Goal: Task Accomplishment & Management: Complete application form

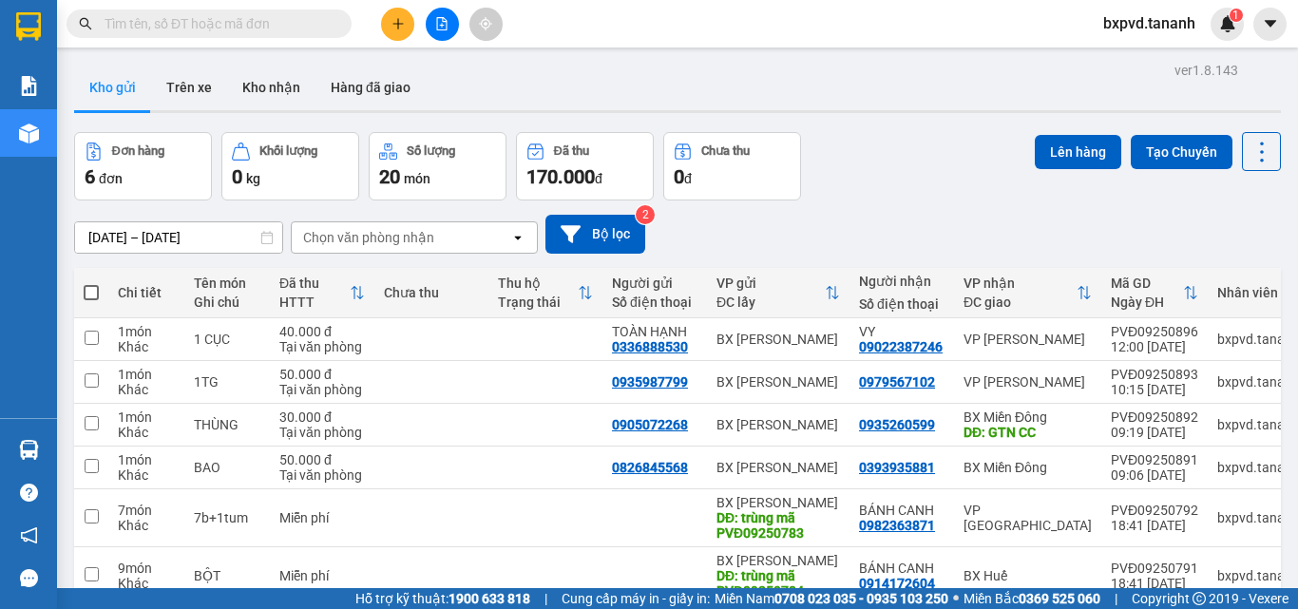
click at [164, 15] on input "text" at bounding box center [216, 23] width 224 height 21
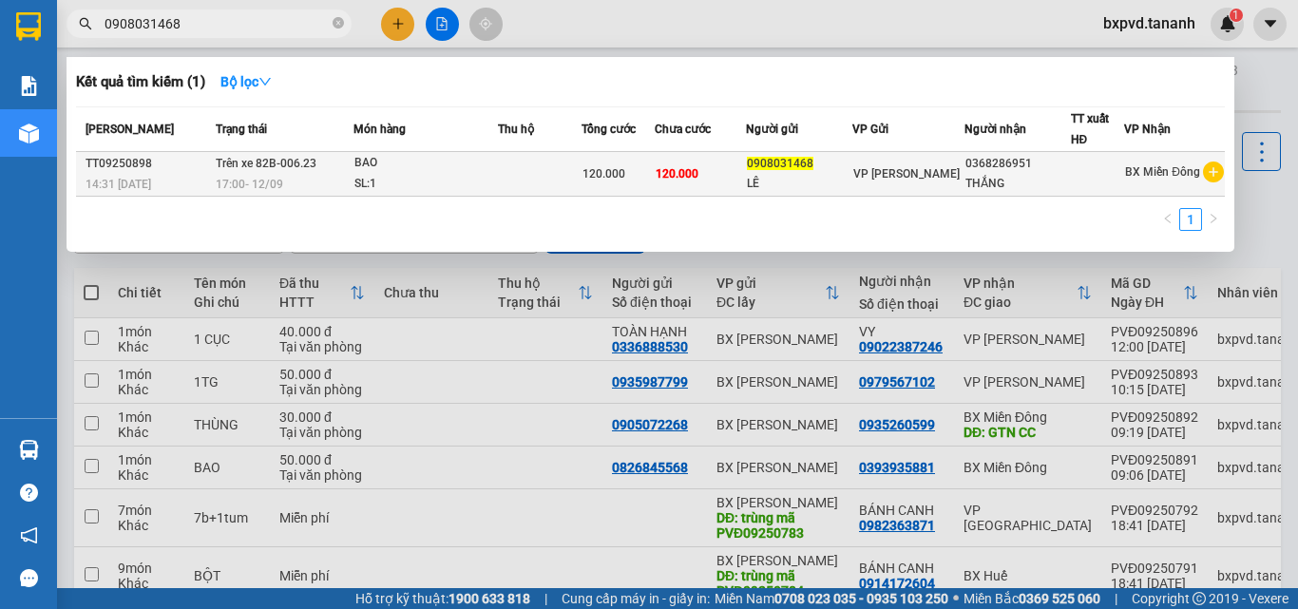
type input "0908031468"
click at [613, 153] on td "120.000" at bounding box center [617, 174] width 72 height 45
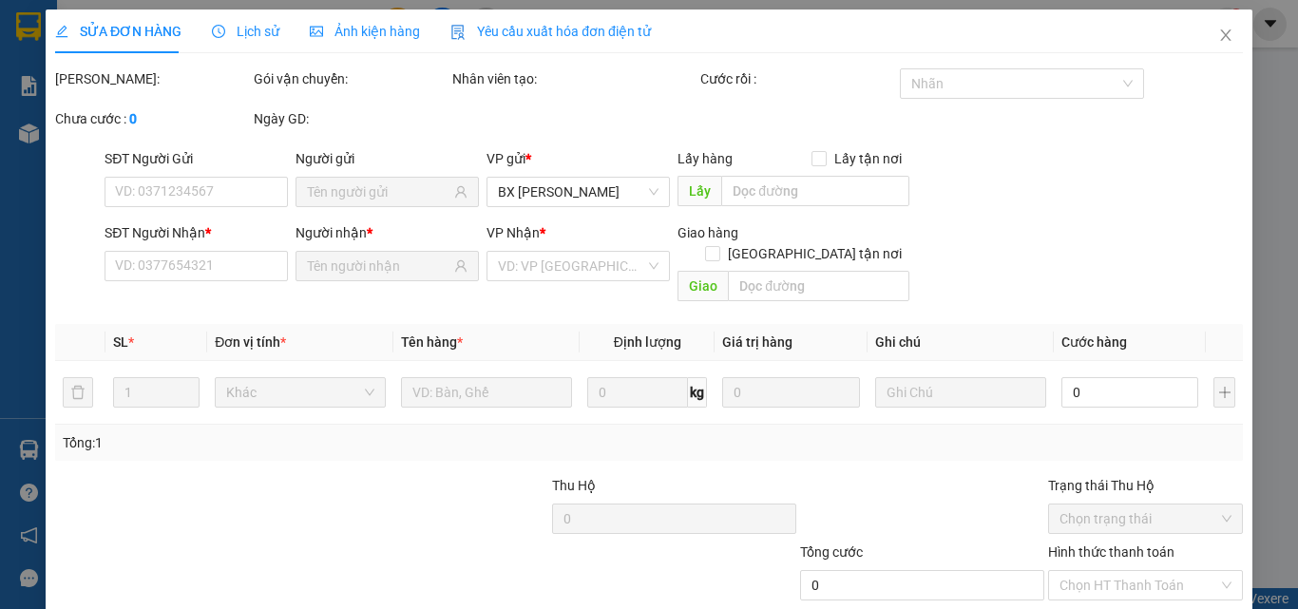
type input "0908031468"
type input "LÊ"
type input "0368286951"
type input "THẮNG"
type input "120.000"
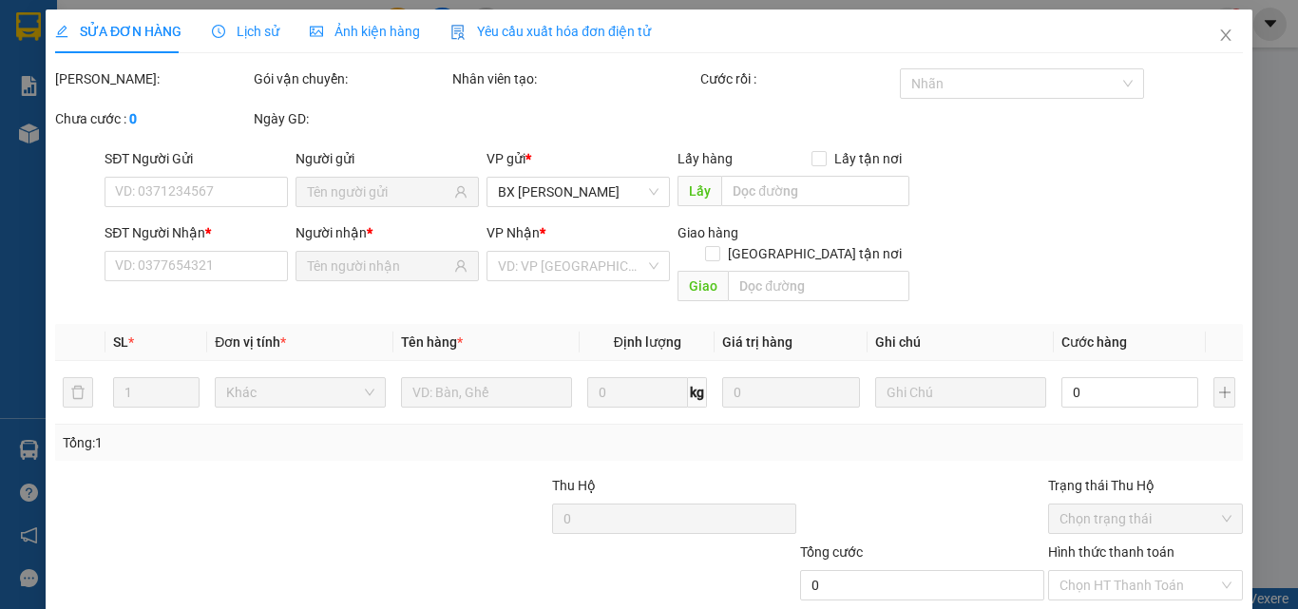
type input "120.000"
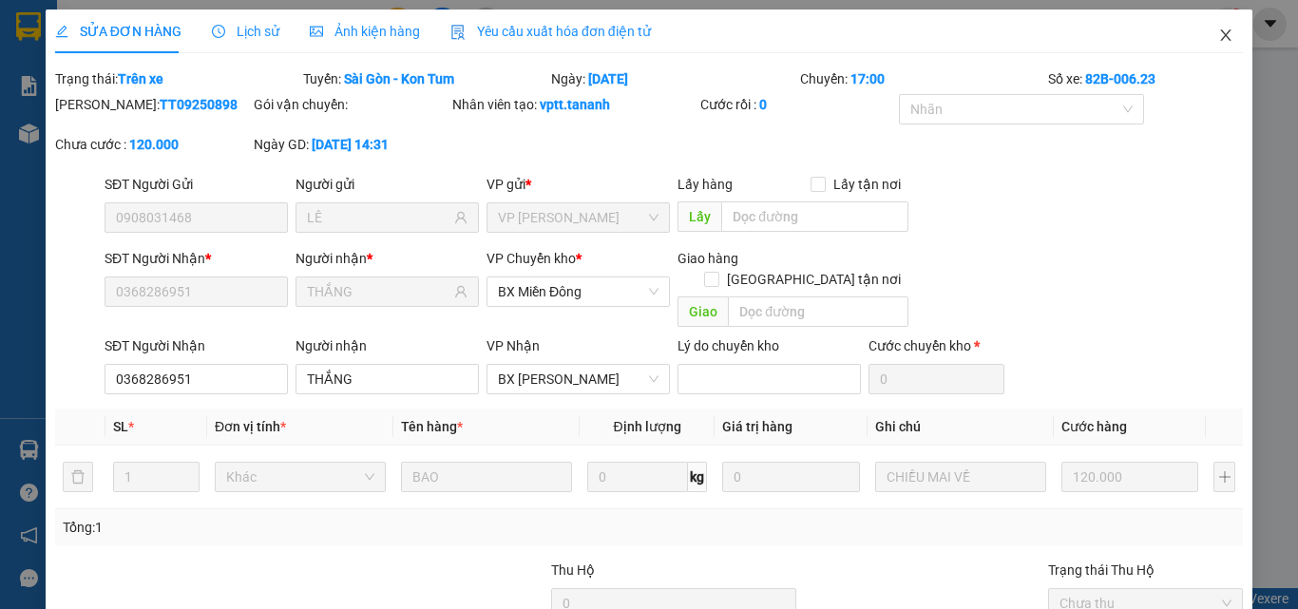
click at [1223, 42] on span "Close" at bounding box center [1225, 35] width 53 height 53
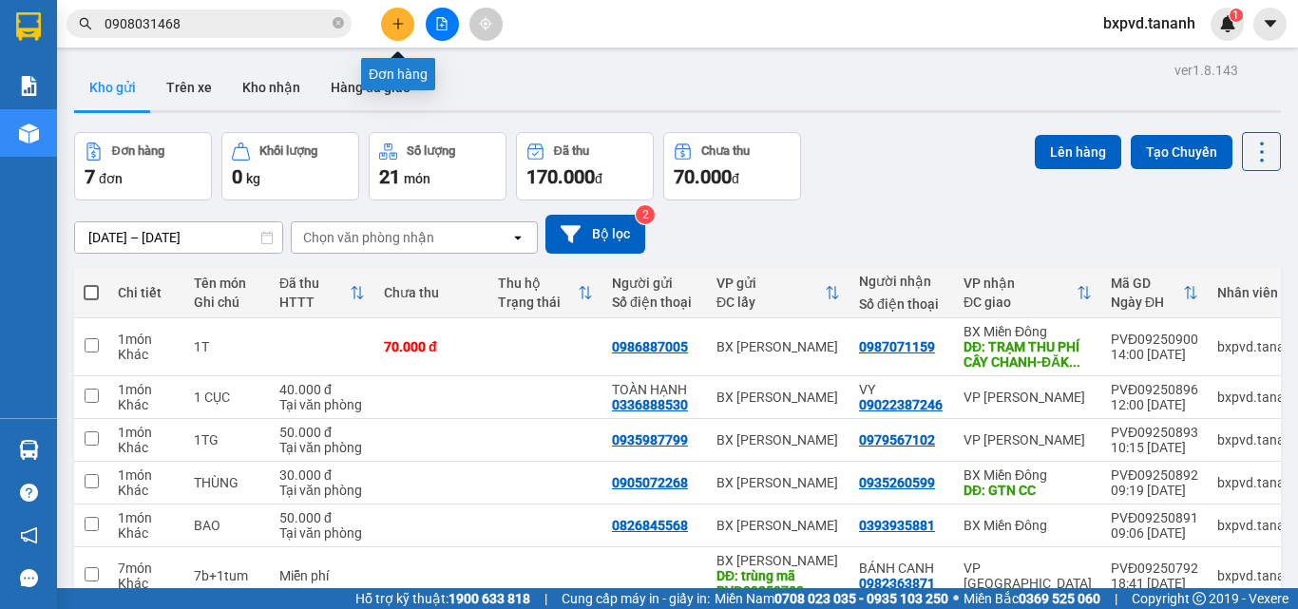
click at [406, 20] on button at bounding box center [397, 24] width 33 height 33
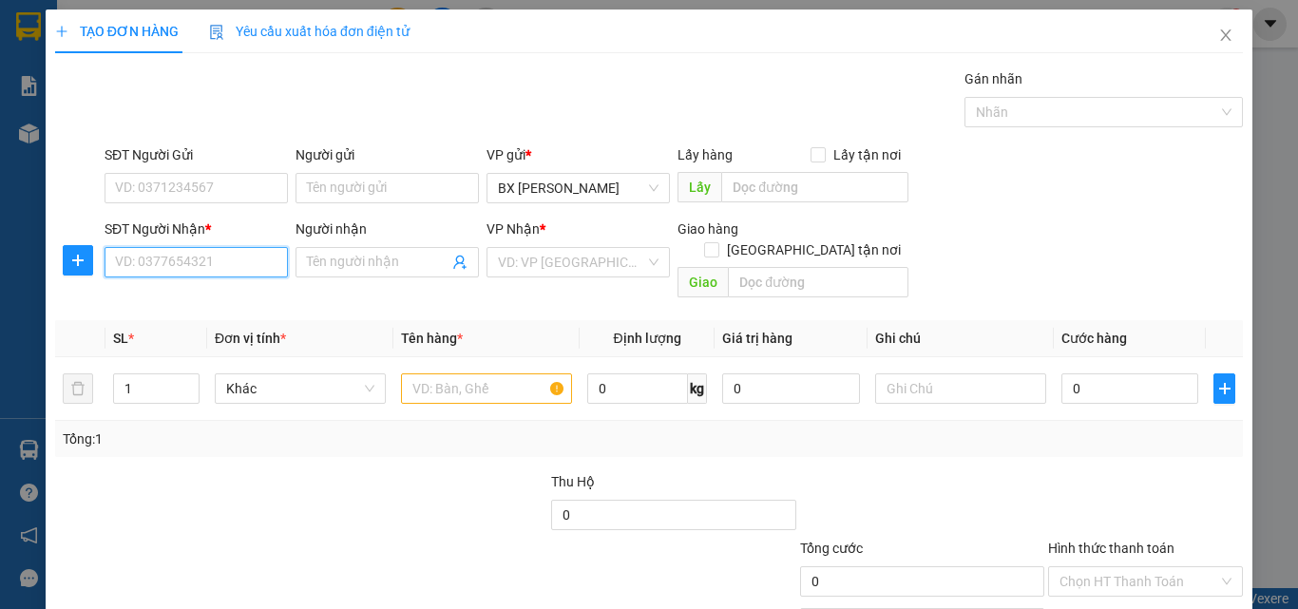
click at [162, 266] on input "SĐT Người Nhận *" at bounding box center [195, 262] width 183 height 30
type input "0785711122"
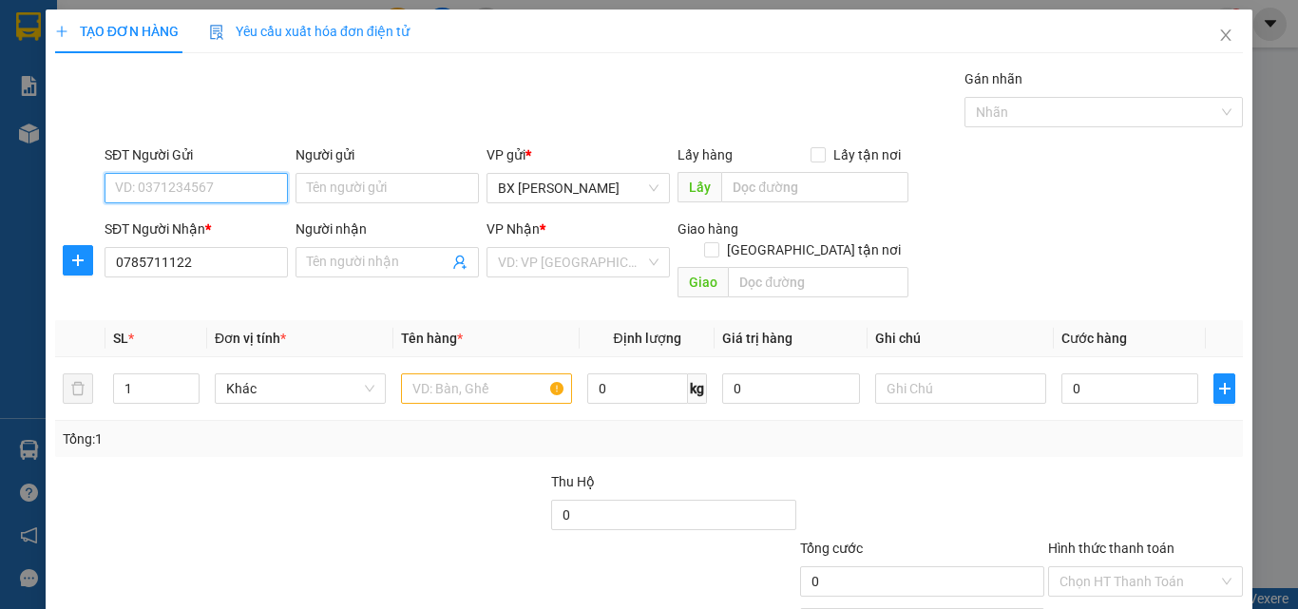
click at [221, 184] on input "SĐT Người Gửi" at bounding box center [195, 188] width 183 height 30
type input "0935925259"
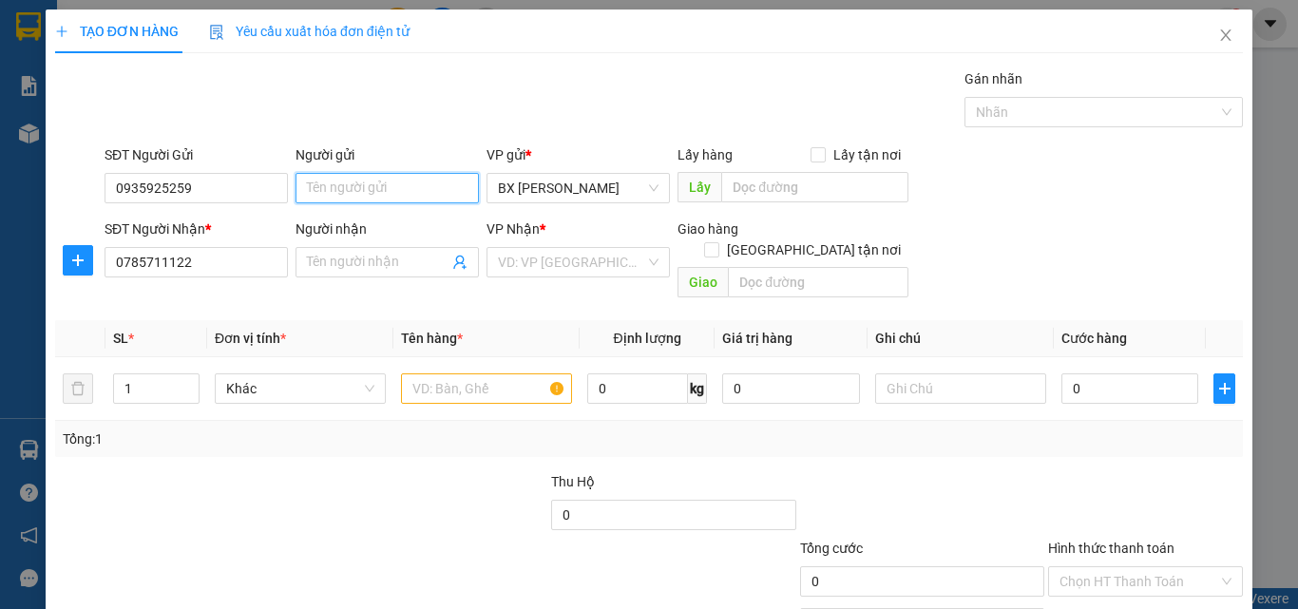
click at [346, 180] on input "Người gửi" at bounding box center [386, 188] width 183 height 30
type input "thủy"
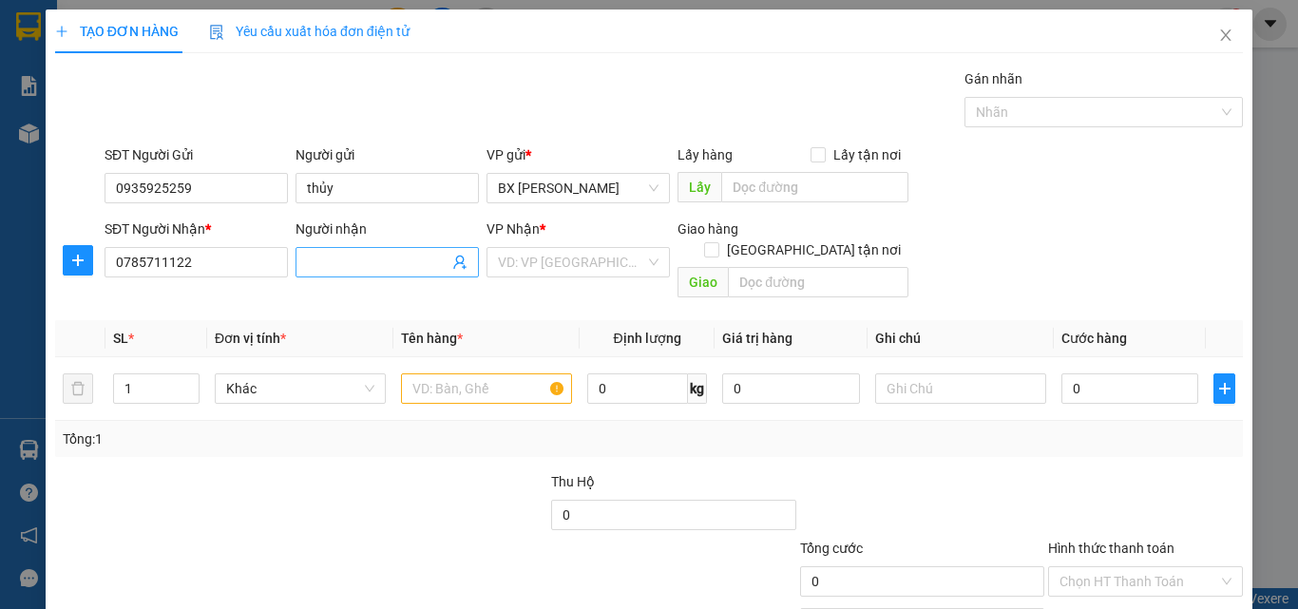
click at [348, 260] on input "Người nhận" at bounding box center [378, 262] width 142 height 21
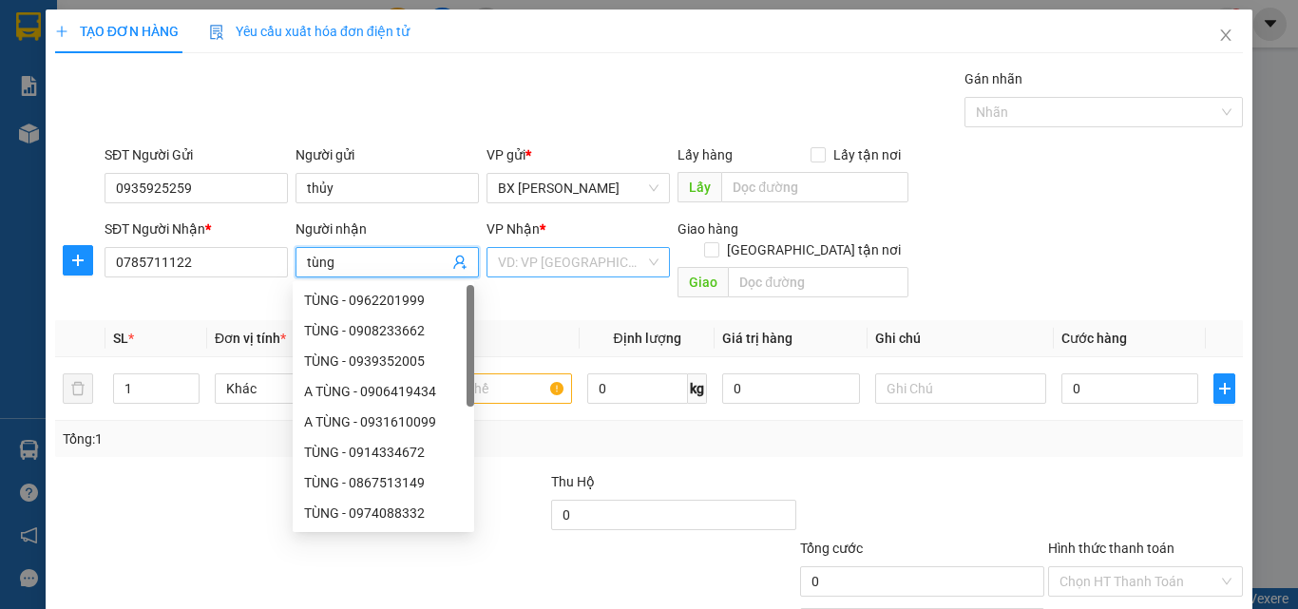
type input "tùng"
click at [598, 258] on input "search" at bounding box center [571, 262] width 147 height 28
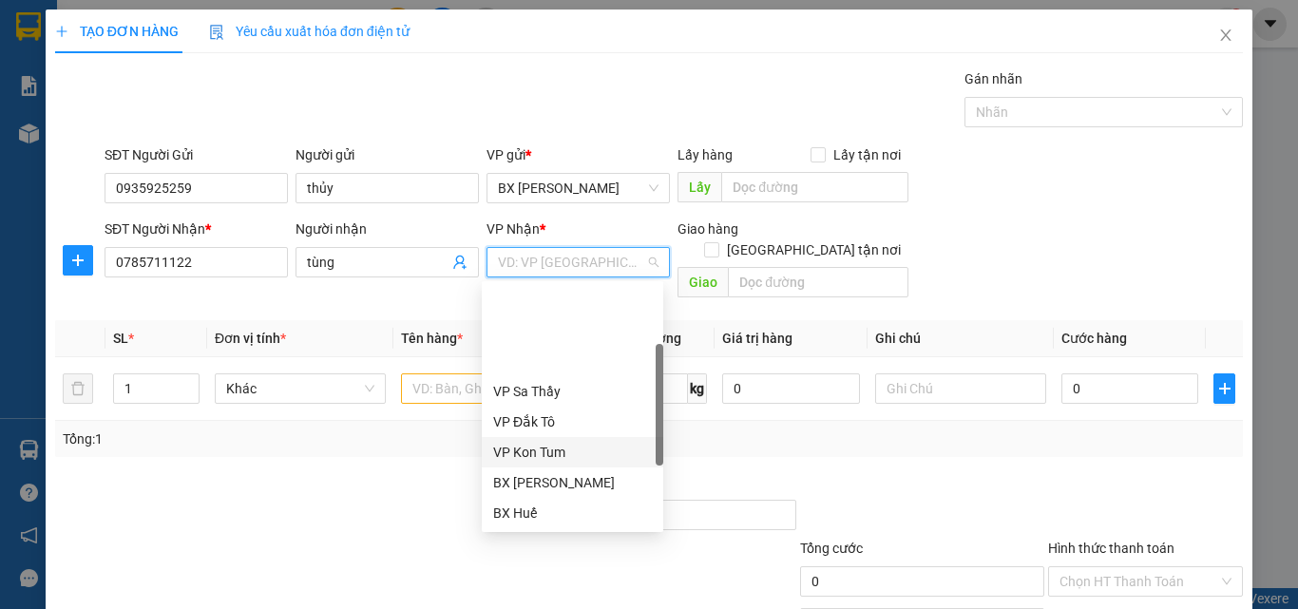
scroll to position [95, 0]
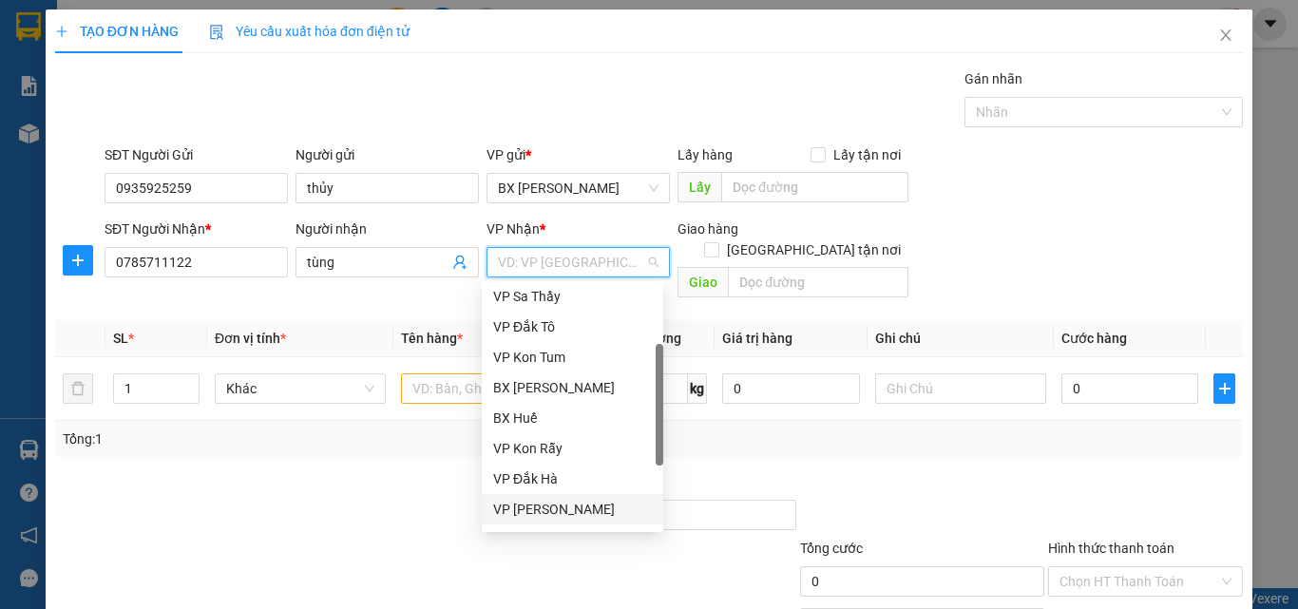
click at [569, 515] on div "VP [PERSON_NAME]" at bounding box center [572, 509] width 159 height 21
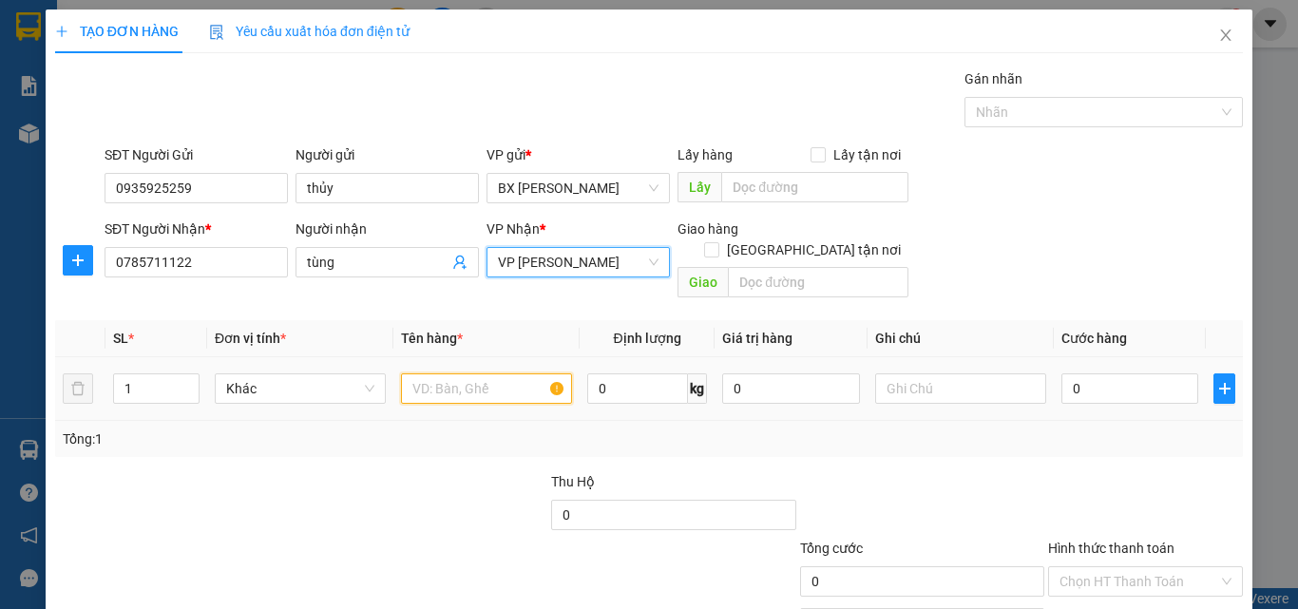
click at [444, 373] on input "text" at bounding box center [486, 388] width 171 height 30
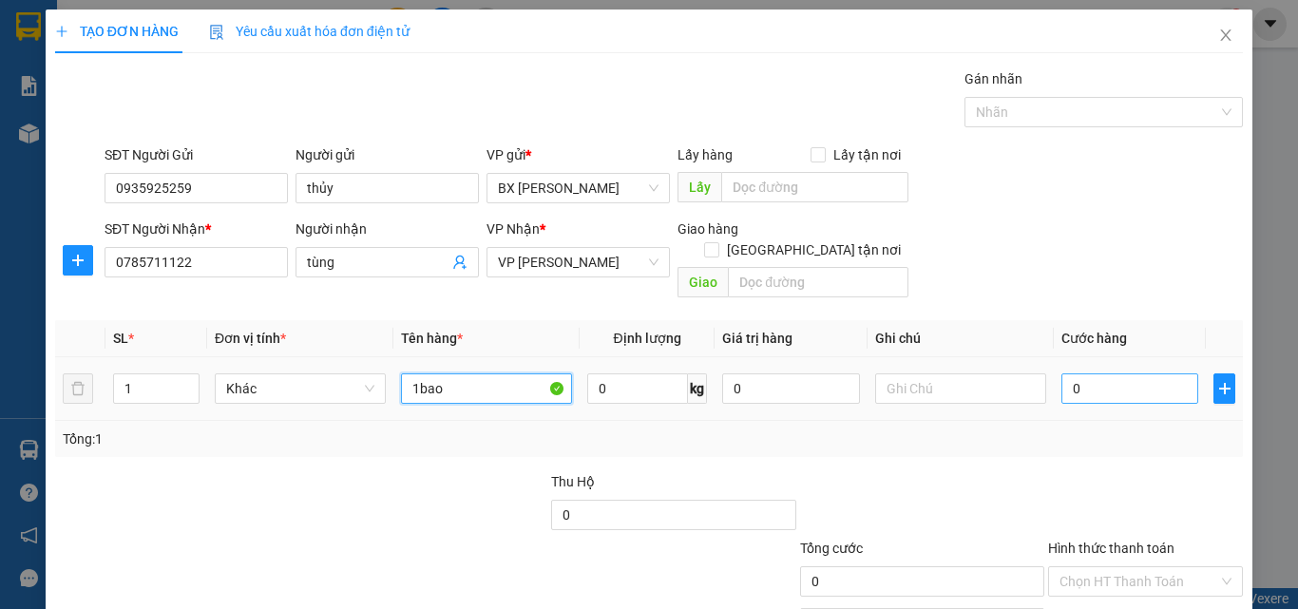
type input "1bao"
click at [1090, 373] on input "0" at bounding box center [1129, 388] width 137 height 30
type input "4"
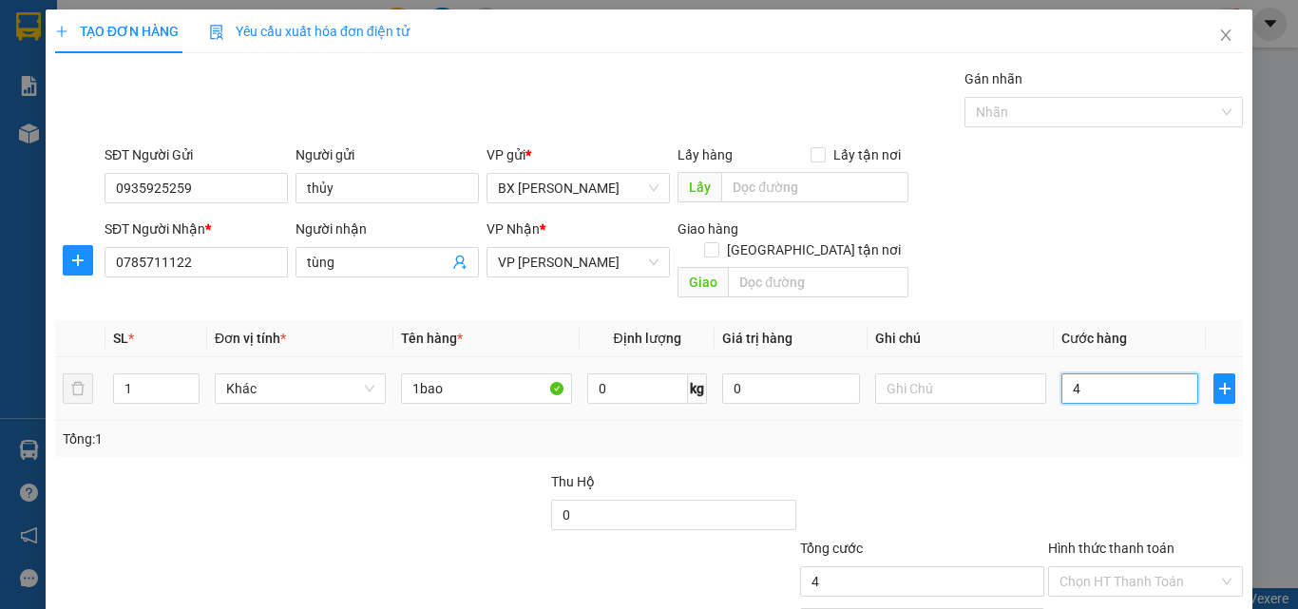
type input "40"
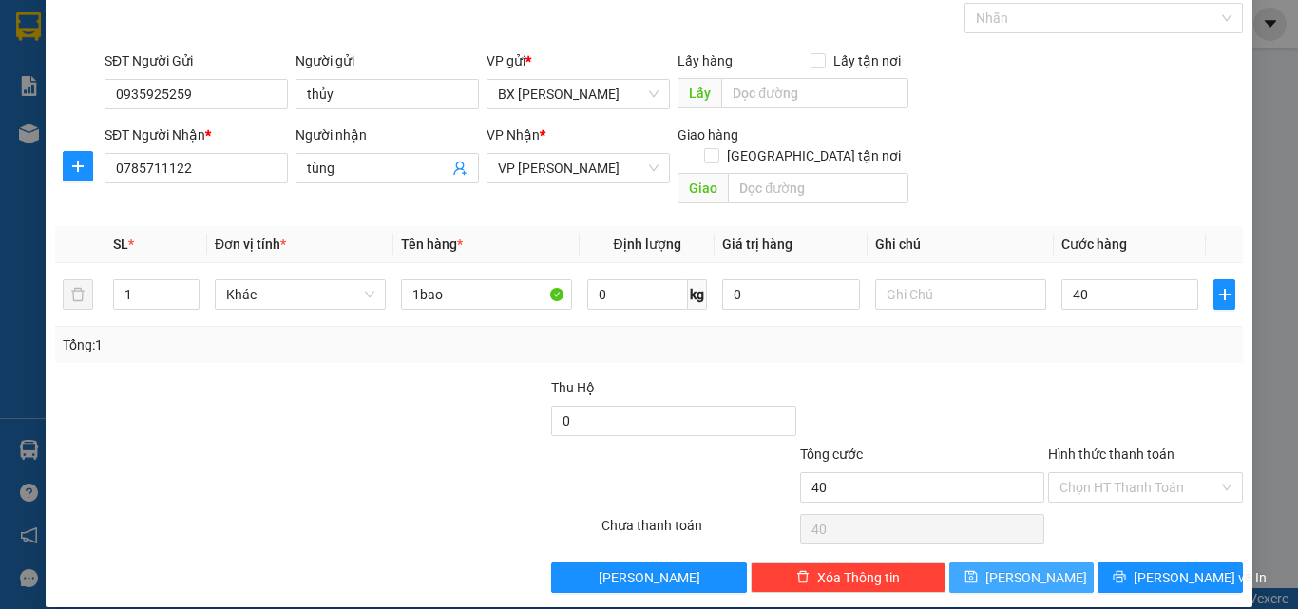
type input "40.000"
click at [1028, 567] on span "[PERSON_NAME]" at bounding box center [1036, 577] width 102 height 21
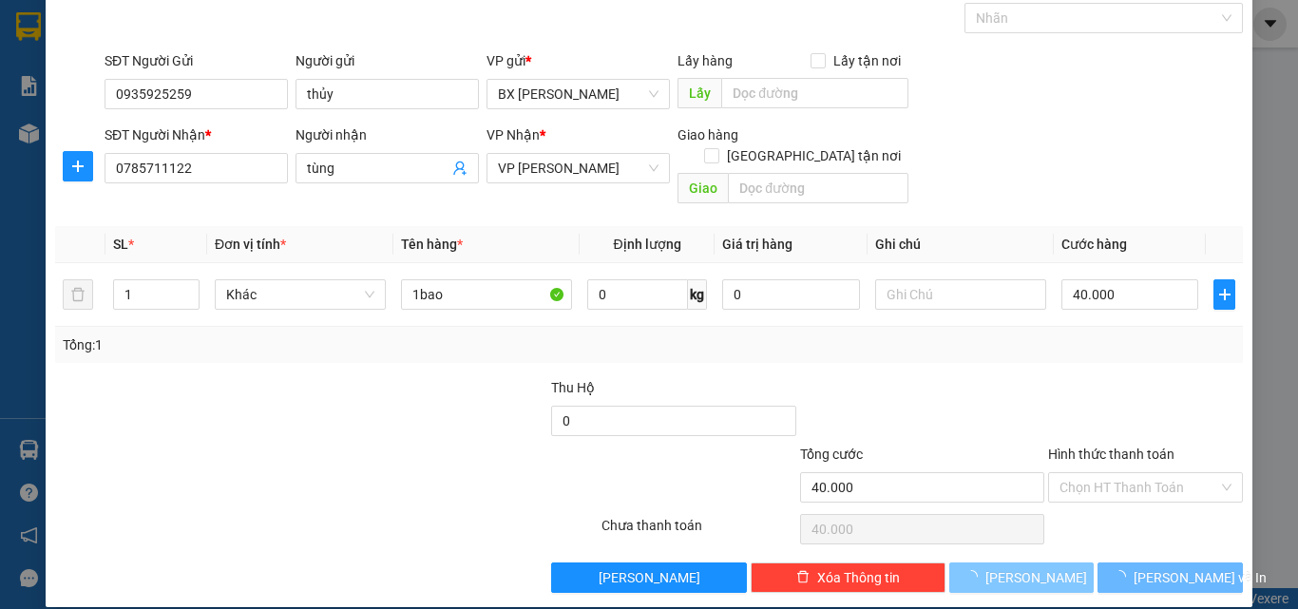
type input "0"
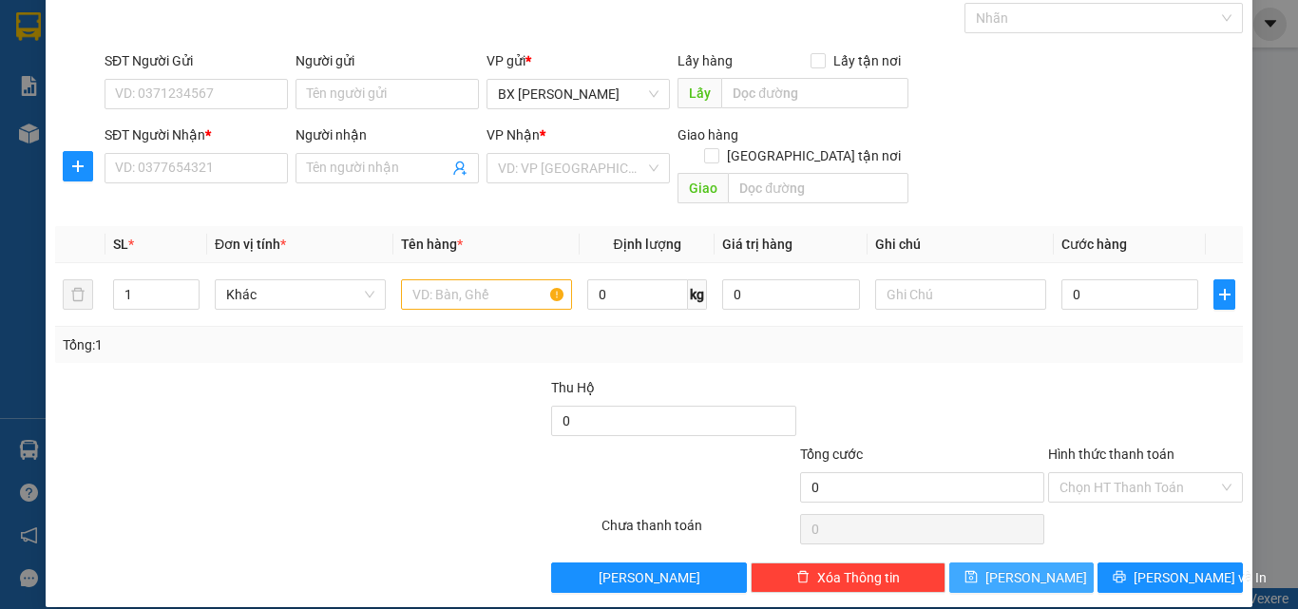
click at [949, 562] on button "[PERSON_NAME]" at bounding box center [1021, 577] width 145 height 30
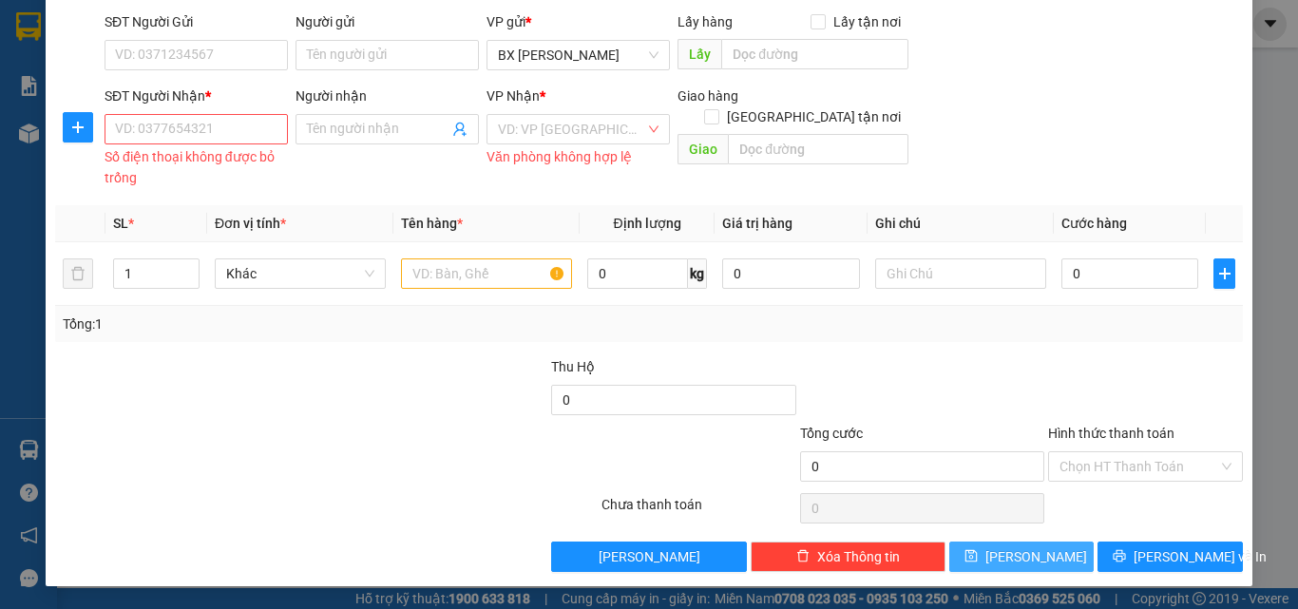
scroll to position [0, 0]
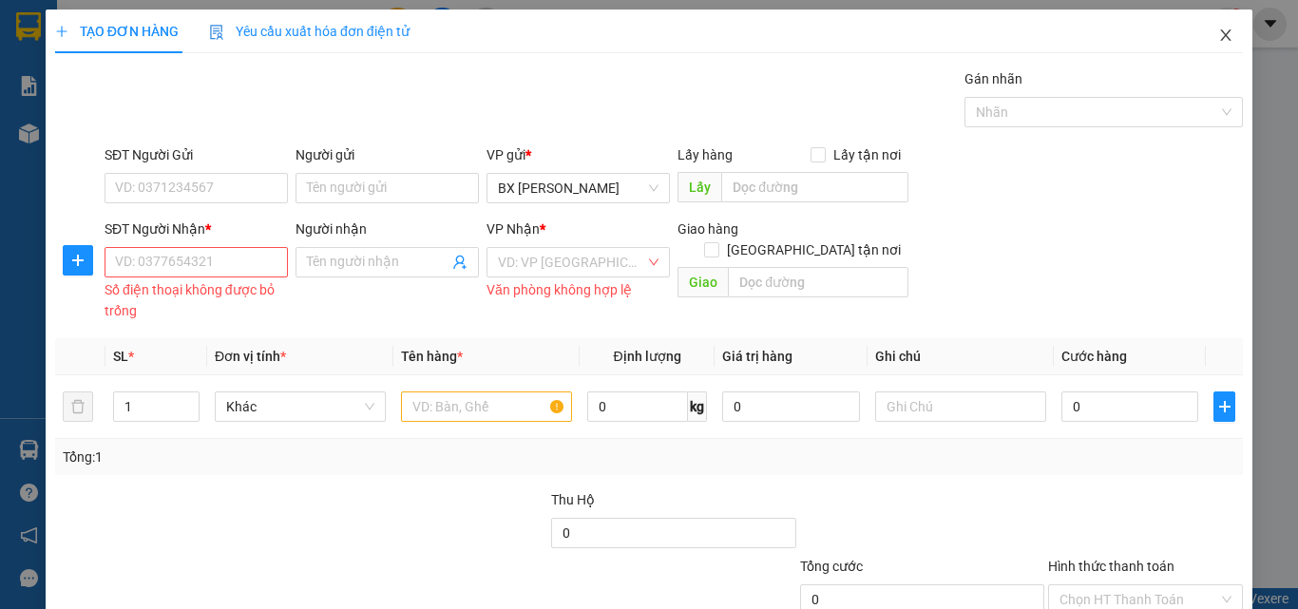
click at [1218, 37] on icon "close" at bounding box center [1225, 35] width 15 height 15
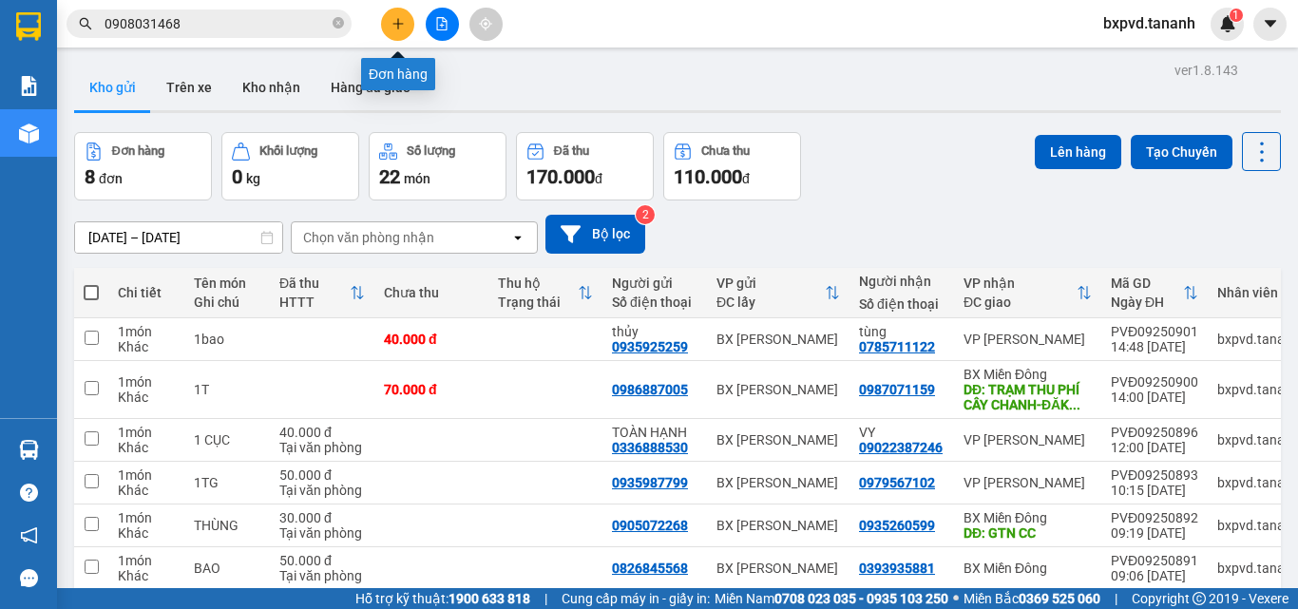
click at [401, 20] on icon "plus" at bounding box center [397, 23] width 13 height 13
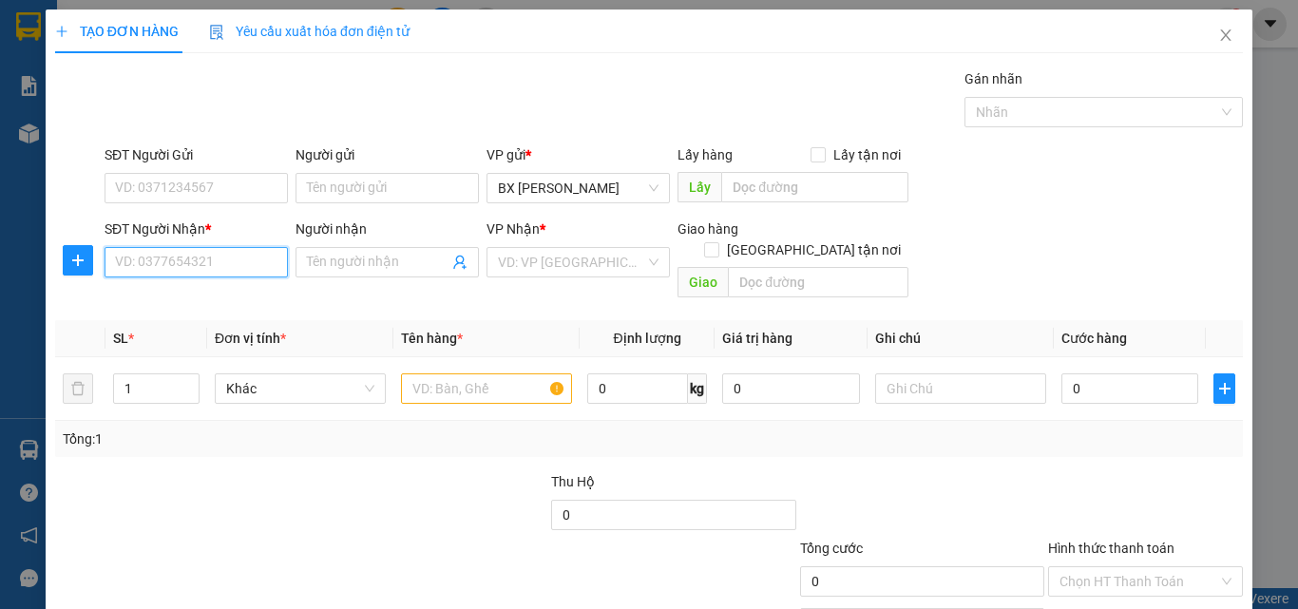
click at [238, 257] on input "SĐT Người Nhận *" at bounding box center [195, 262] width 183 height 30
type input "0832278989"
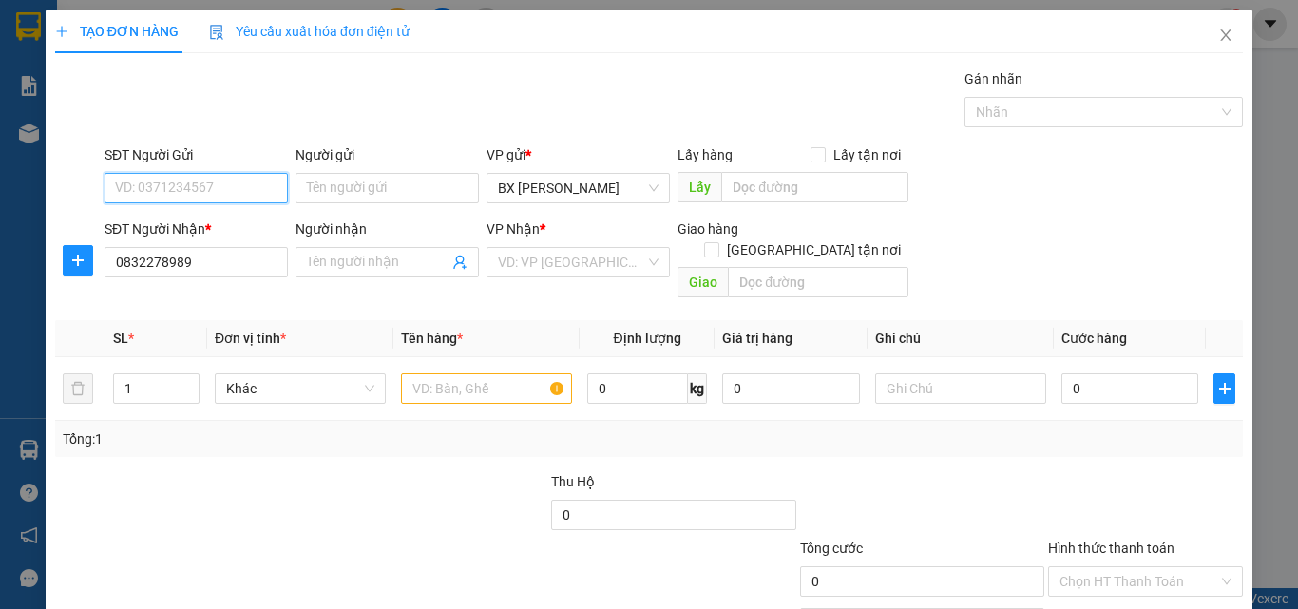
click at [222, 188] on input "SĐT Người Gửi" at bounding box center [195, 188] width 183 height 30
type input "0345842315"
click at [515, 244] on div "VP Nhận *" at bounding box center [577, 232] width 183 height 28
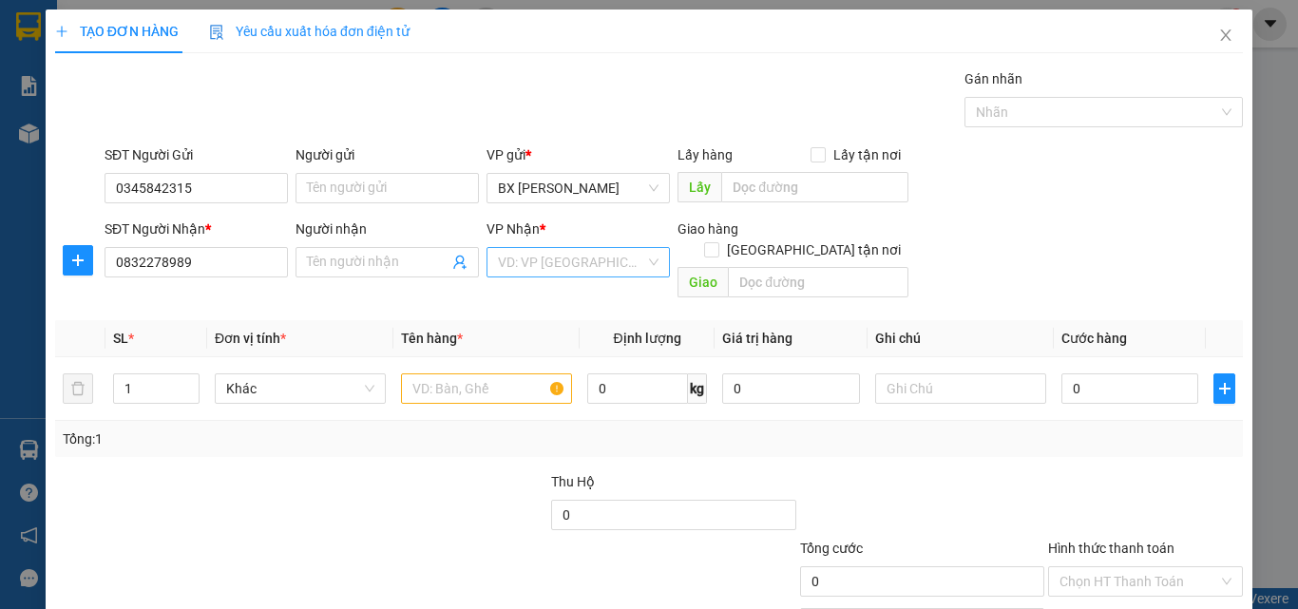
click at [519, 253] on input "search" at bounding box center [571, 262] width 147 height 28
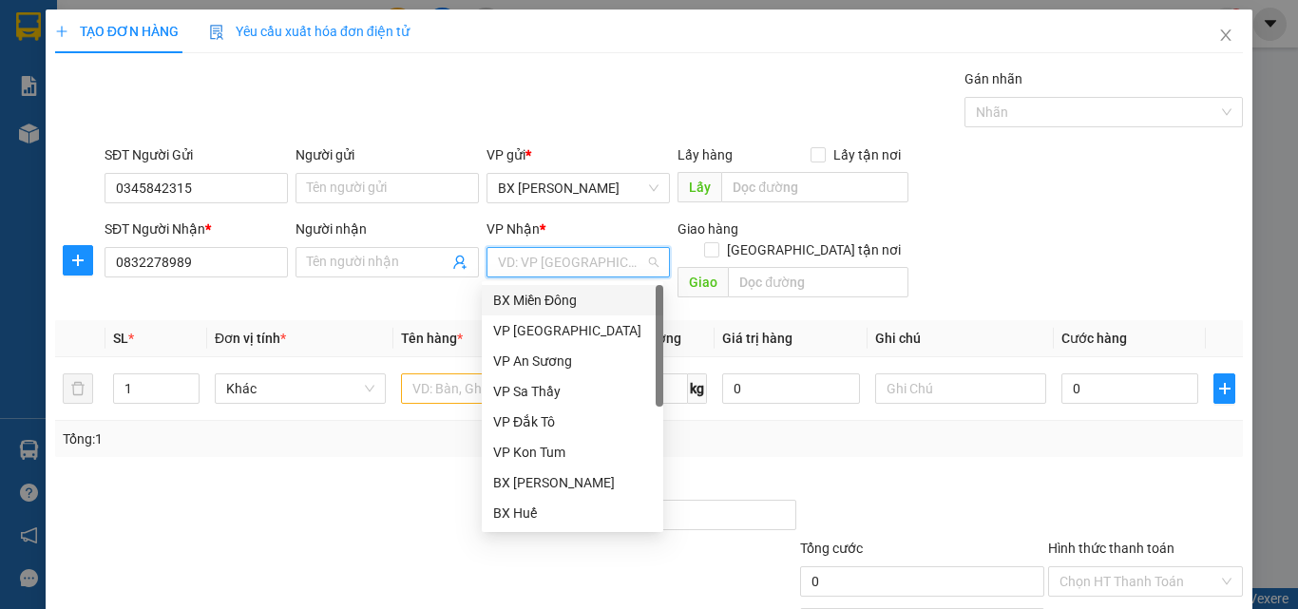
click at [553, 305] on div "BX Miền Đông" at bounding box center [572, 300] width 159 height 21
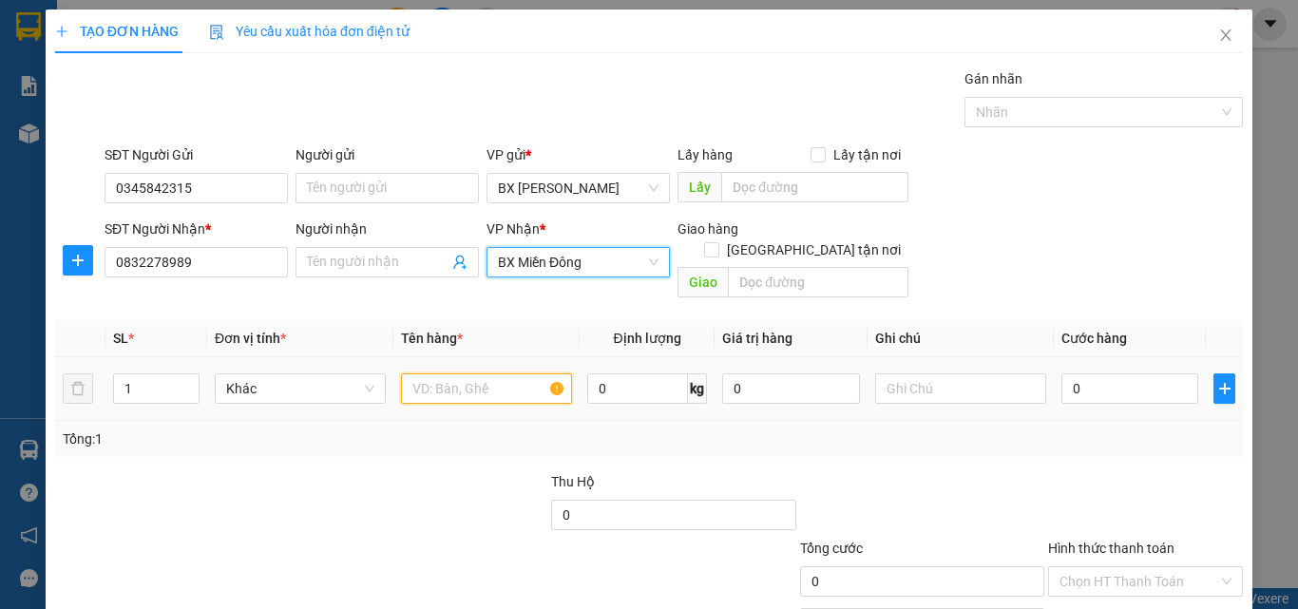
click at [506, 373] on input "text" at bounding box center [486, 388] width 171 height 30
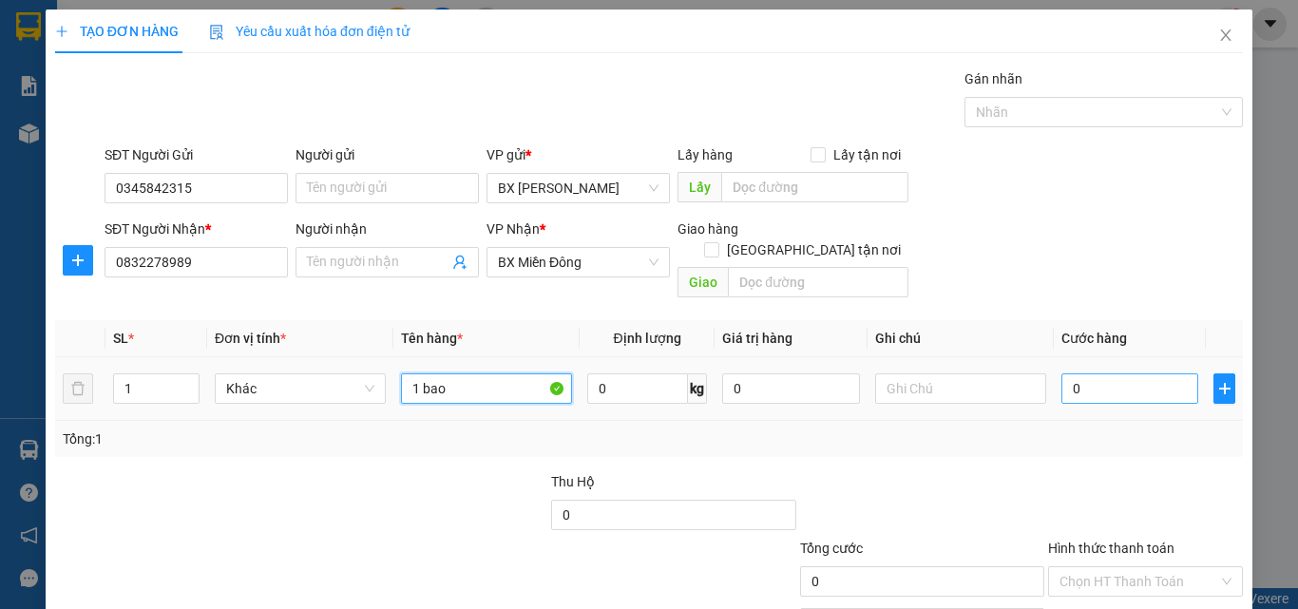
type input "1 bao"
type input "8"
type input "80"
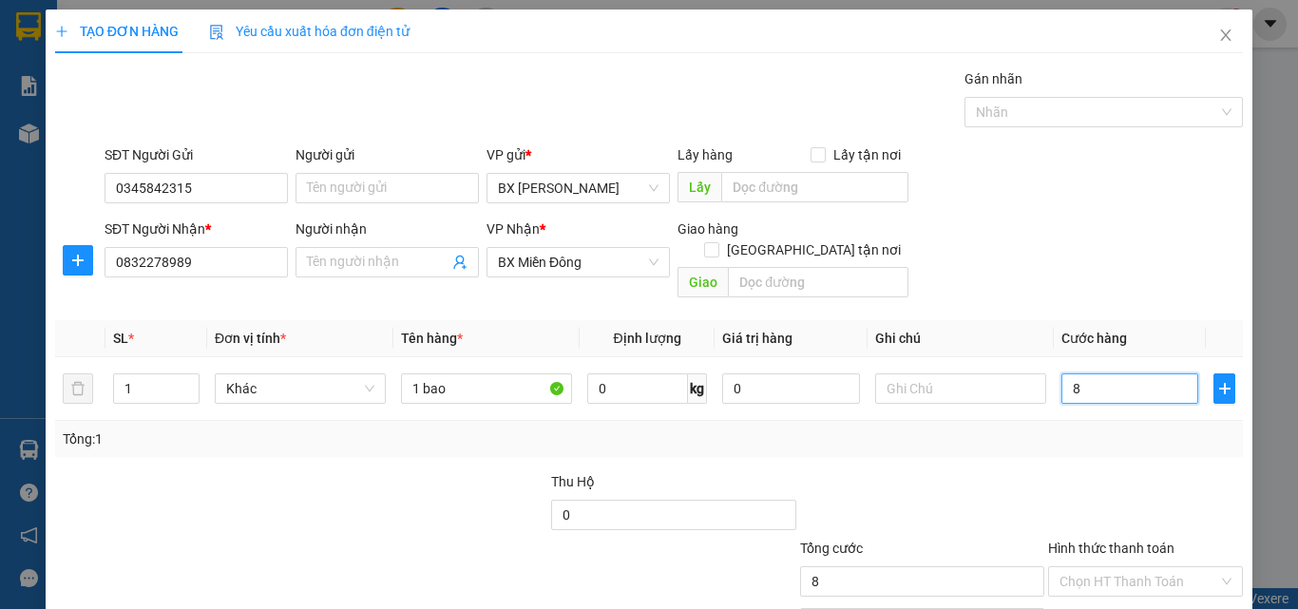
type input "80"
type input "80.000"
click at [1139, 541] on label "Hình thức thanh toán" at bounding box center [1111, 548] width 126 height 15
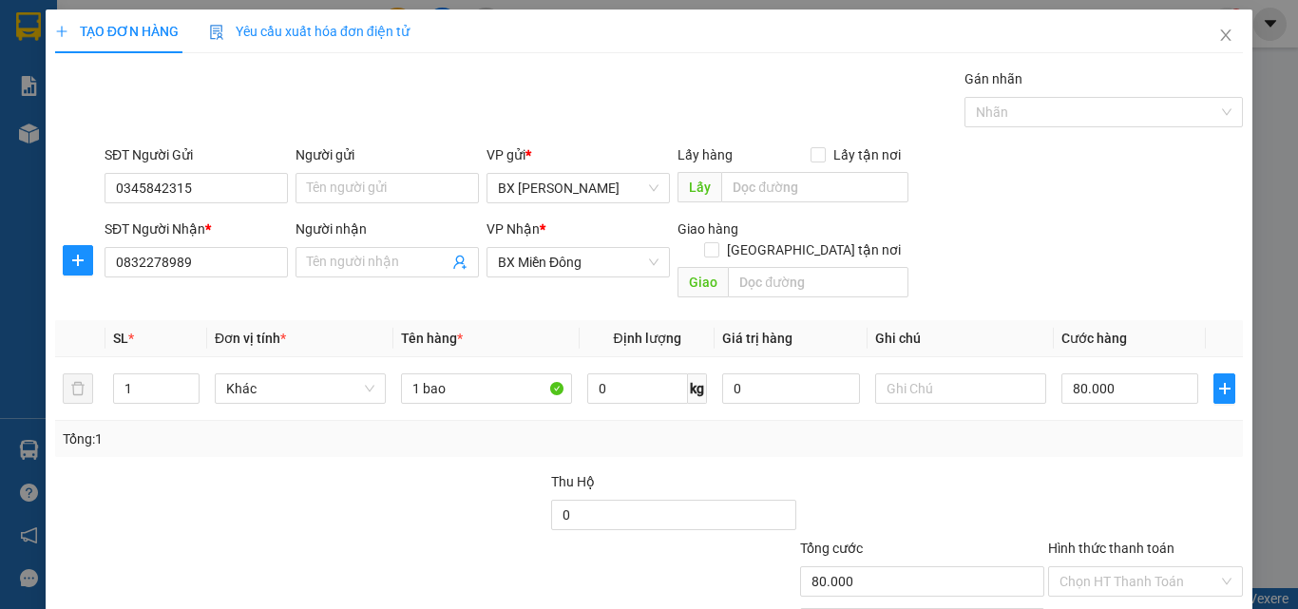
click at [1139, 567] on input "Hình thức thanh toán" at bounding box center [1138, 581] width 159 height 28
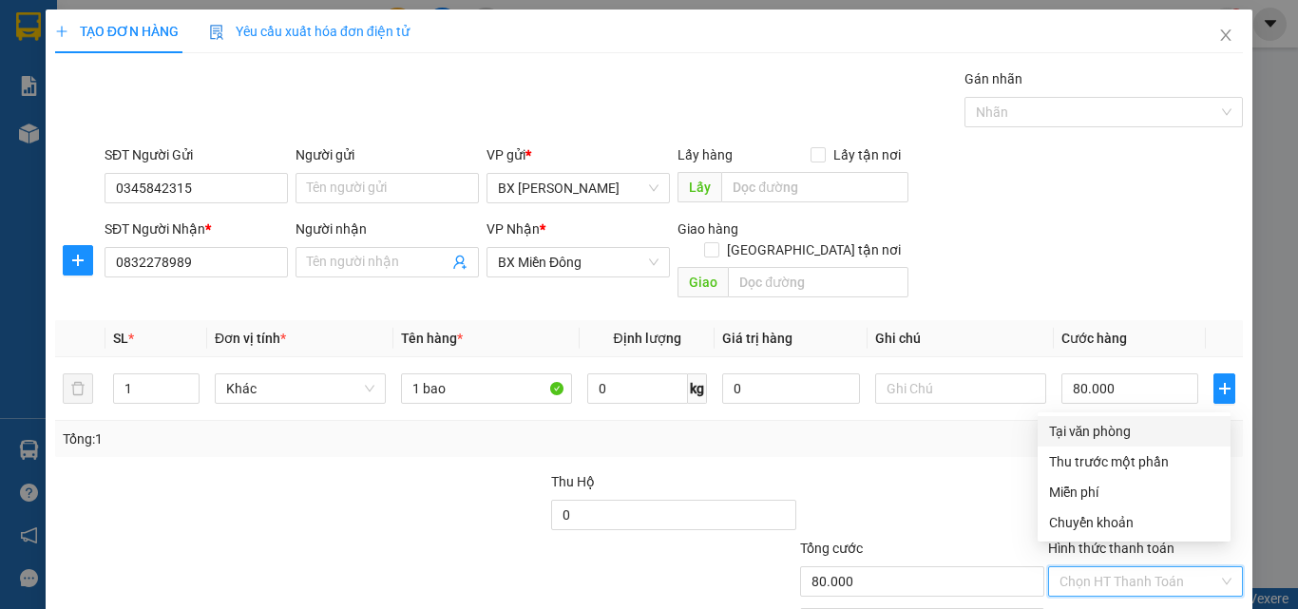
click at [1129, 430] on div "Tại văn phòng" at bounding box center [1134, 431] width 170 height 21
type input "0"
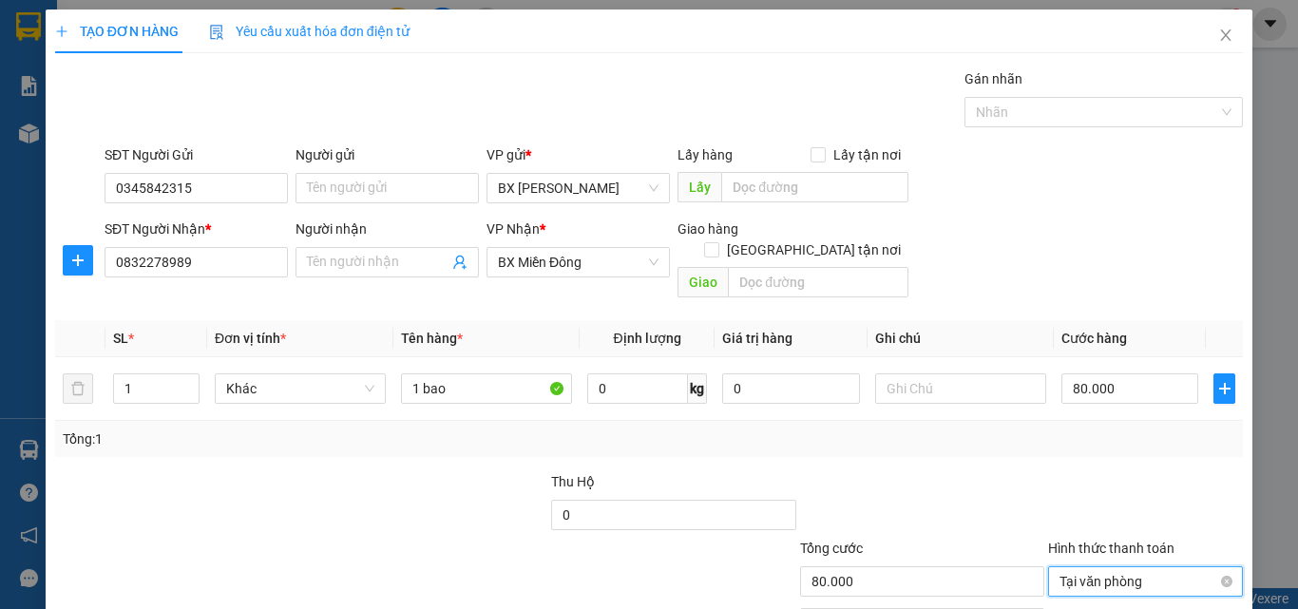
click at [1107, 567] on span "Tại văn phòng" at bounding box center [1145, 581] width 172 height 28
click at [617, 258] on span "BX Miền Đông" at bounding box center [578, 262] width 161 height 28
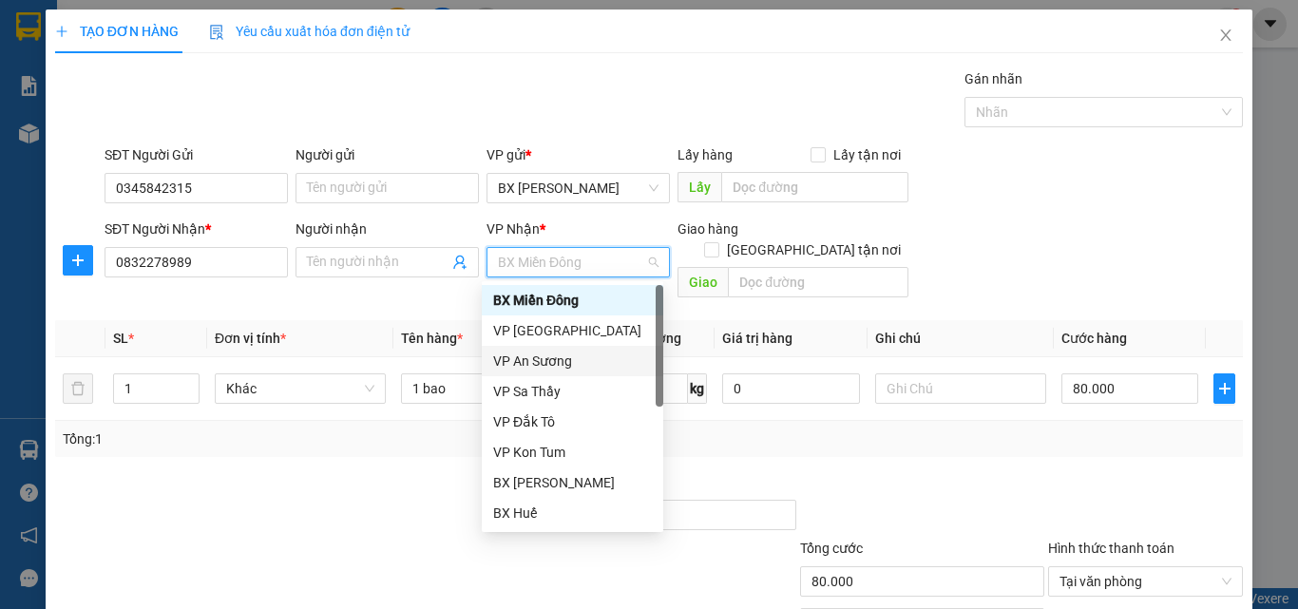
click at [764, 428] on div "Tổng: 1" at bounding box center [649, 438] width 1172 height 21
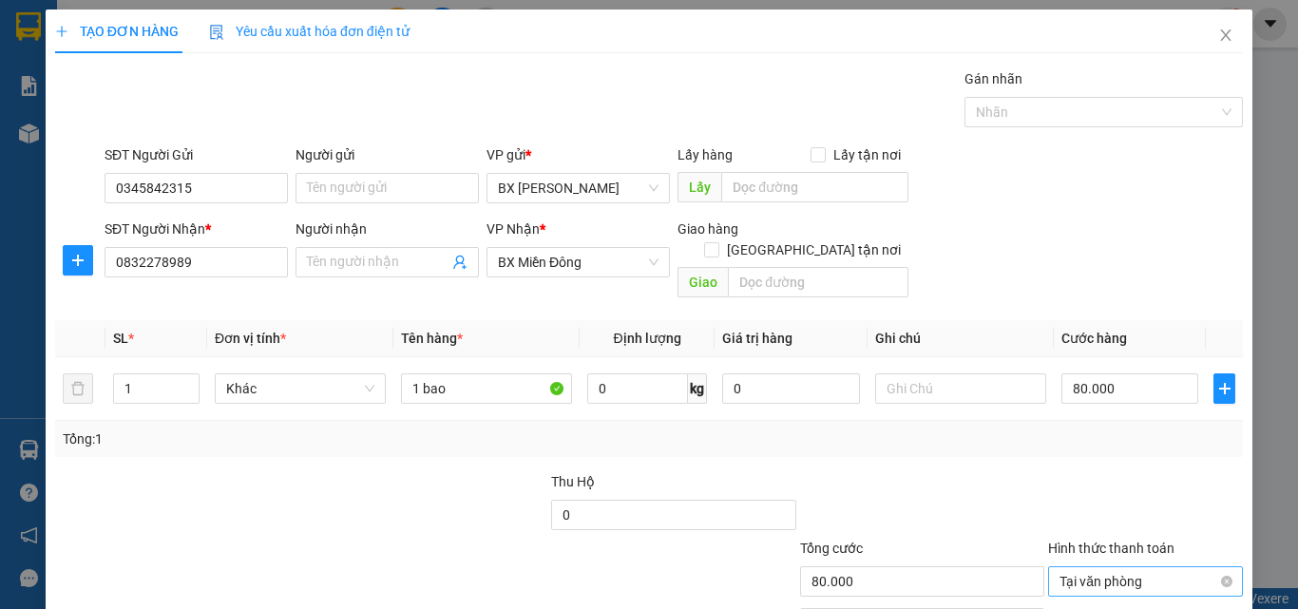
click at [1086, 567] on span "Tại văn phòng" at bounding box center [1145, 581] width 172 height 28
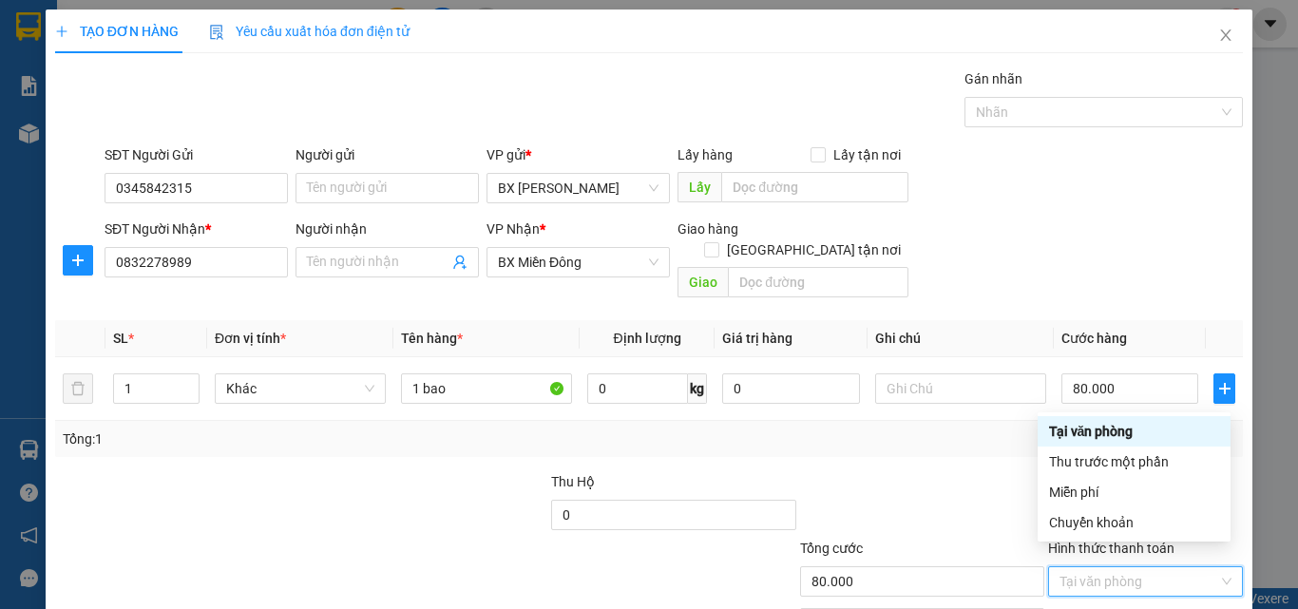
click at [1090, 430] on div "Tại văn phòng" at bounding box center [1134, 431] width 170 height 21
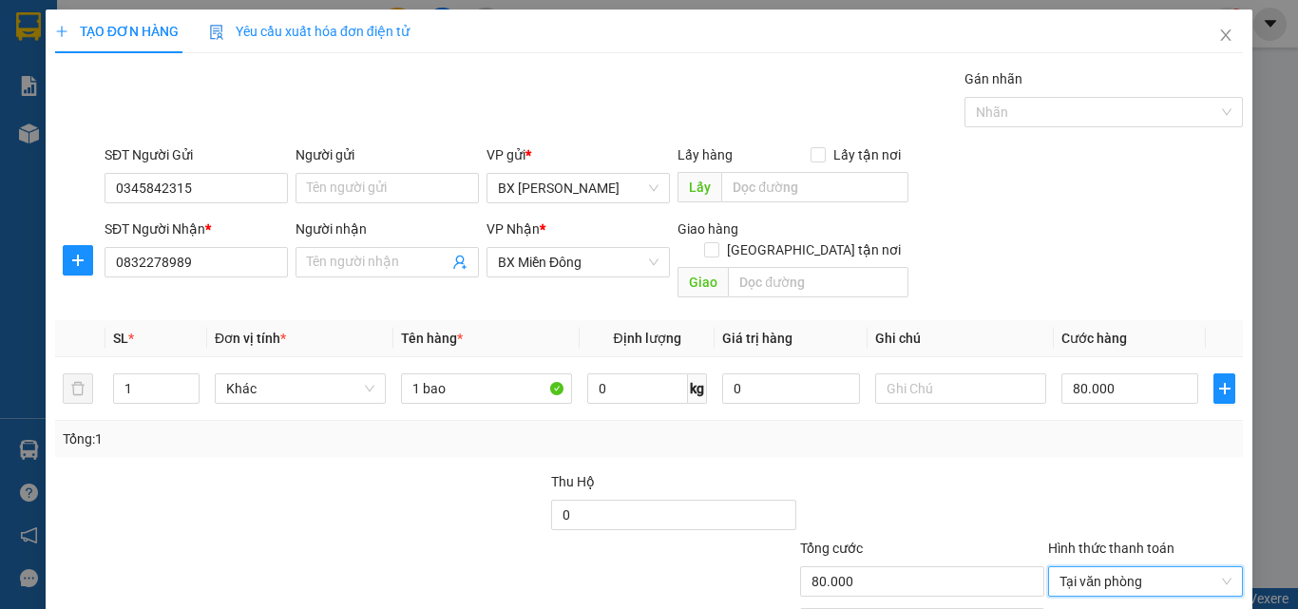
scroll to position [94, 0]
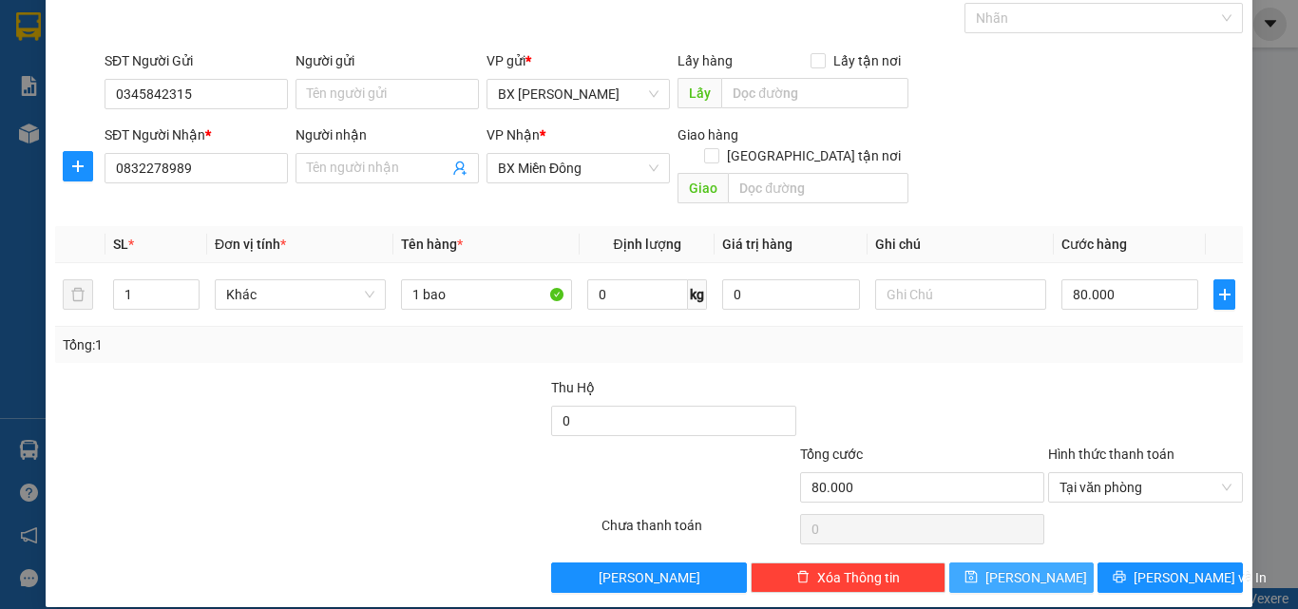
click at [973, 562] on button "[PERSON_NAME]" at bounding box center [1021, 577] width 145 height 30
type input "0"
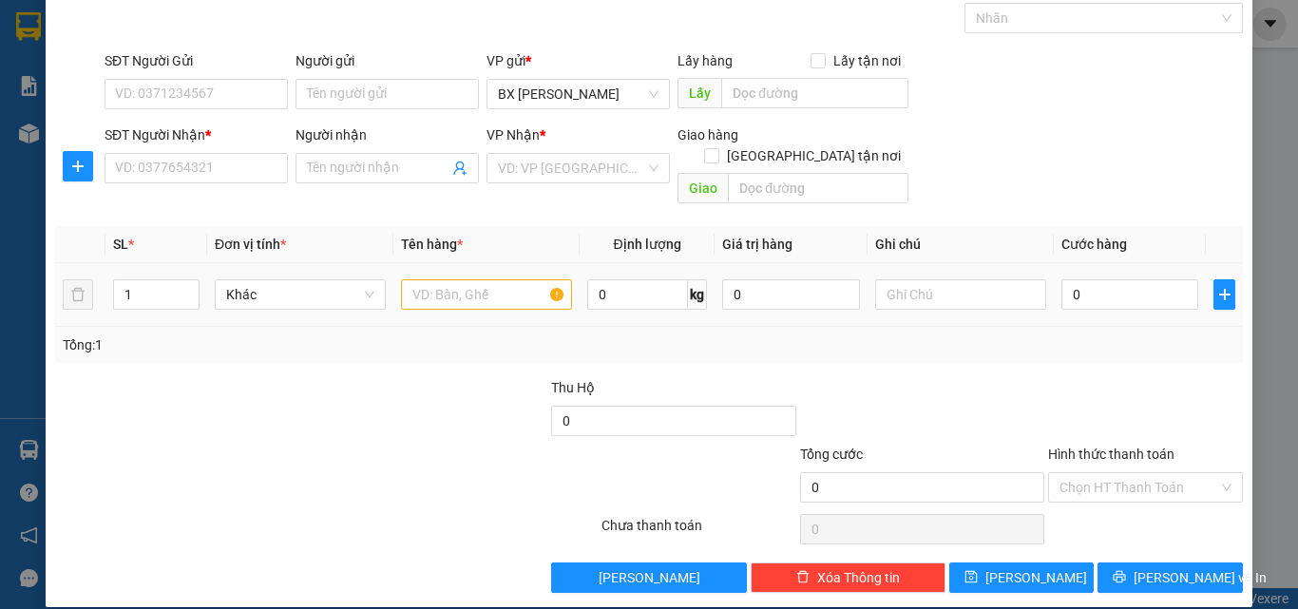
click at [225, 301] on td "Khác" at bounding box center [300, 295] width 186 height 64
